Goal: Task Accomplishment & Management: Manage account settings

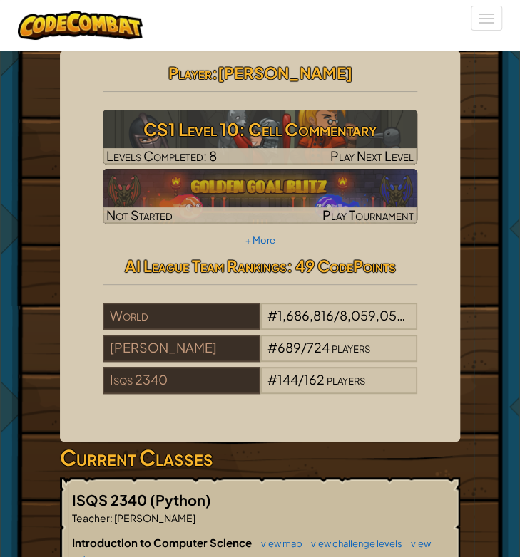
click at [469, 18] on div "Toggle navigation" at bounding box center [259, 25] width 505 height 51
click at [475, 18] on button "Toggle navigation" at bounding box center [485, 18] width 31 height 25
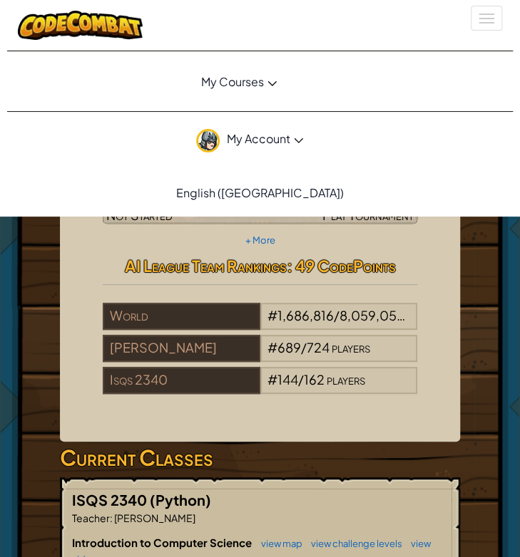
click at [272, 140] on span "My Account" at bounding box center [265, 138] width 76 height 15
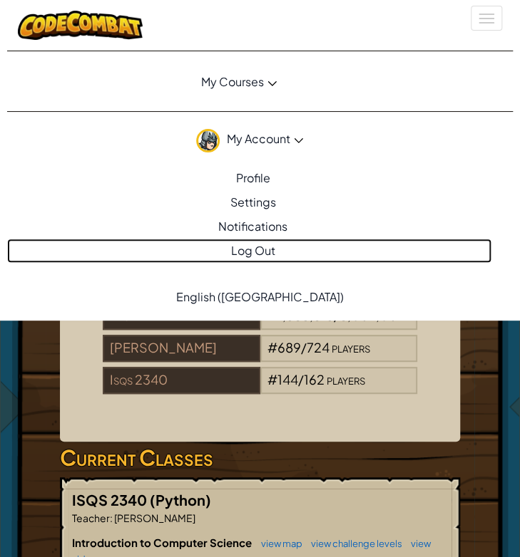
click at [251, 244] on link "Log Out" at bounding box center [249, 251] width 484 height 24
